Goal: Task Accomplishment & Management: Manage account settings

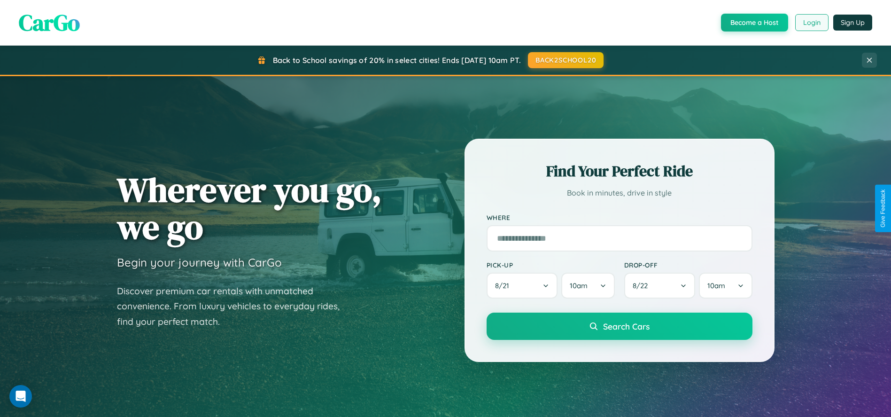
click at [811, 23] on button "Login" at bounding box center [811, 22] width 33 height 17
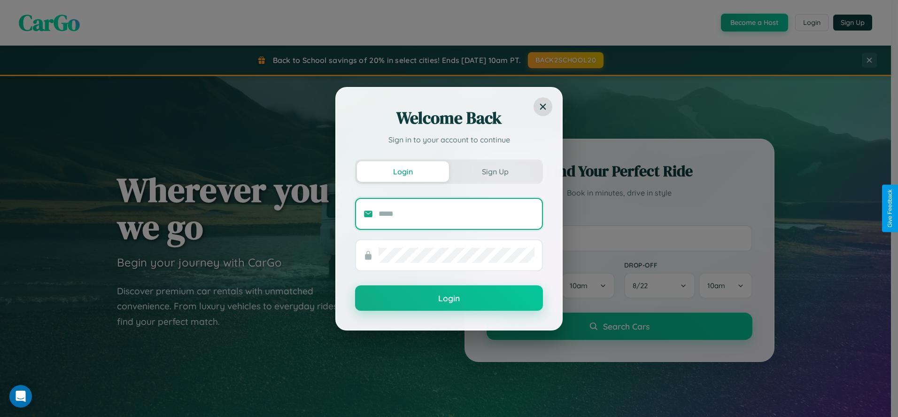
click at [457, 213] on input "text" at bounding box center [457, 213] width 156 height 15
type input "**********"
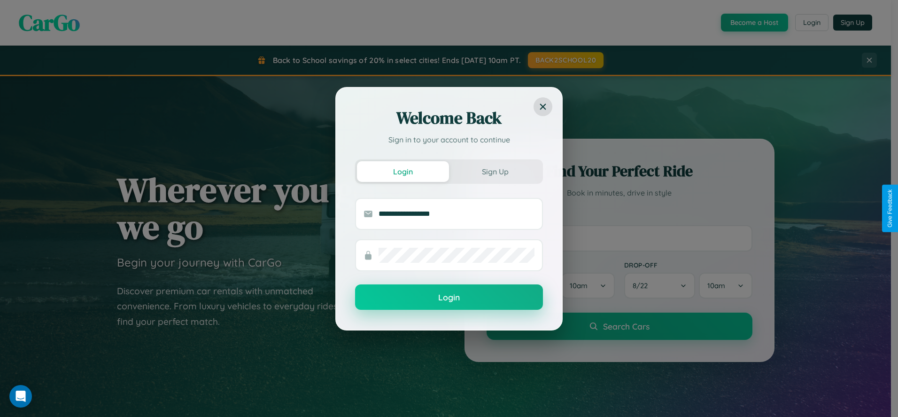
click at [449, 297] on button "Login" at bounding box center [449, 296] width 188 height 25
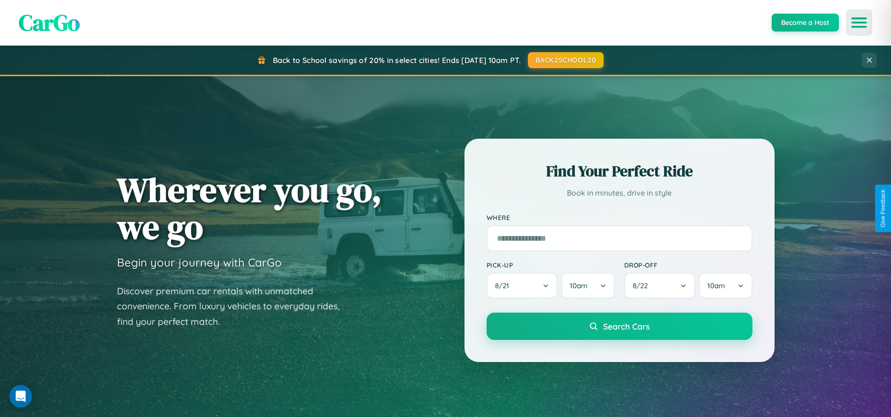
click at [859, 23] on icon "Open menu" at bounding box center [860, 22] width 14 height 8
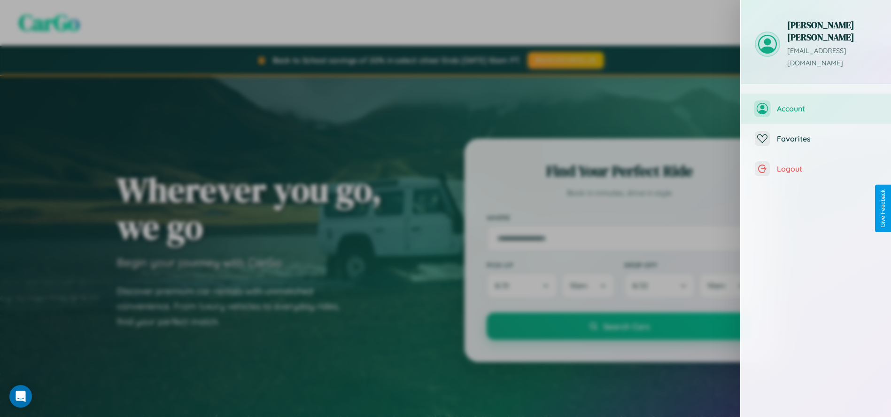
click at [816, 104] on span "Account" at bounding box center [827, 108] width 100 height 9
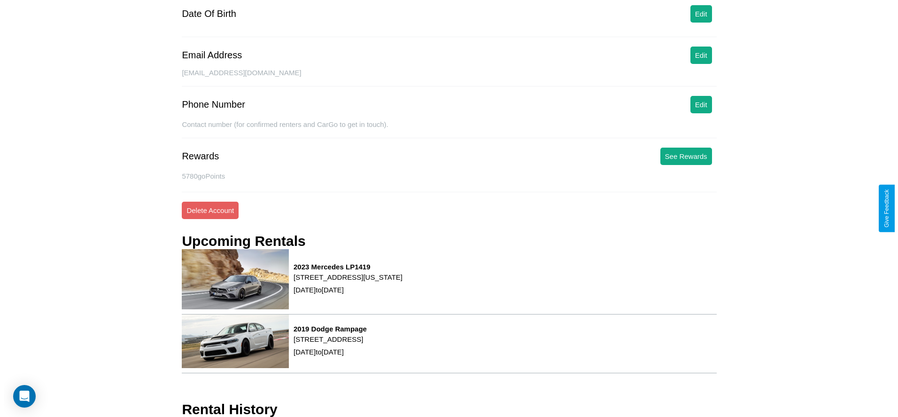
scroll to position [127, 0]
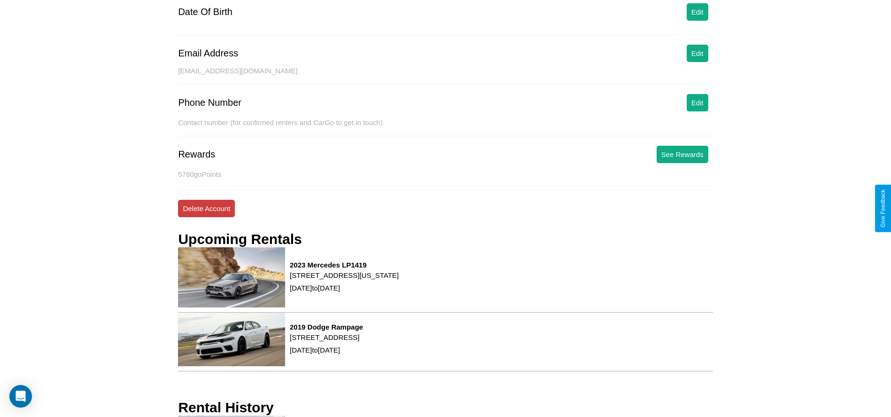
click at [206, 208] on button "Delete Account" at bounding box center [206, 208] width 57 height 17
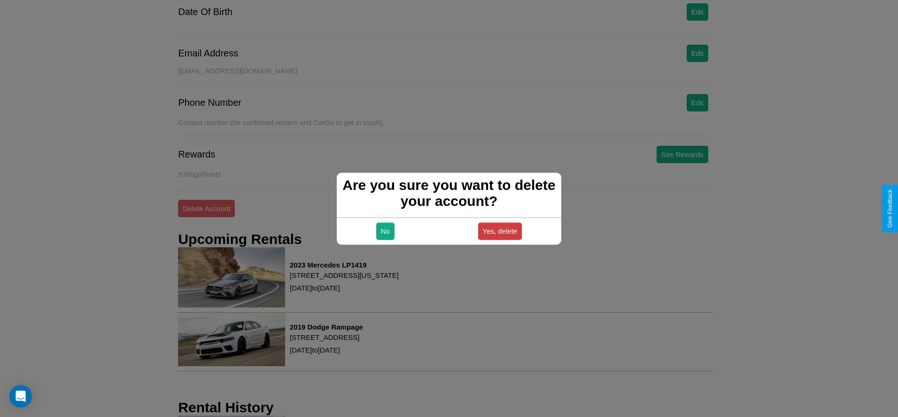
click at [500, 231] on button "Yes, delete" at bounding box center [500, 230] width 44 height 17
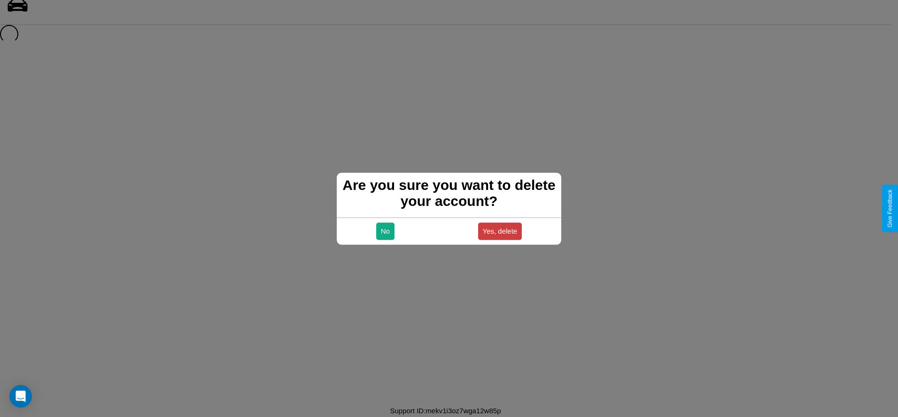
scroll to position [13, 0]
